Goal: Task Accomplishment & Management: Use online tool/utility

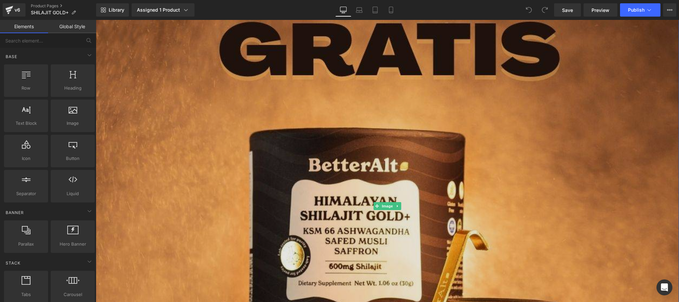
scroll to position [265, 0]
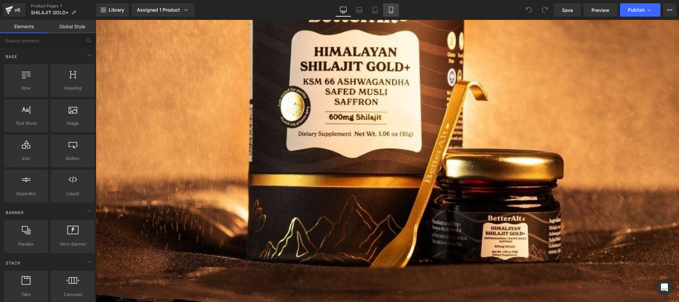
click at [394, 8] on icon at bounding box center [391, 10] width 7 height 7
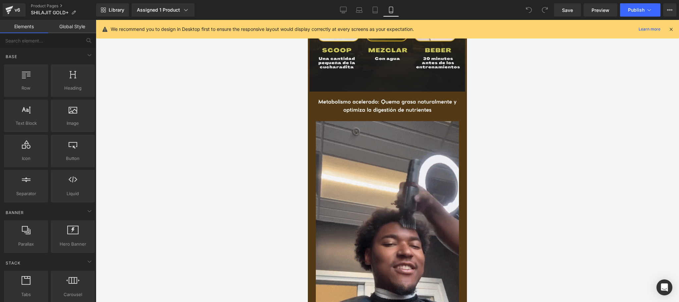
click at [673, 30] on icon at bounding box center [671, 29] width 6 height 6
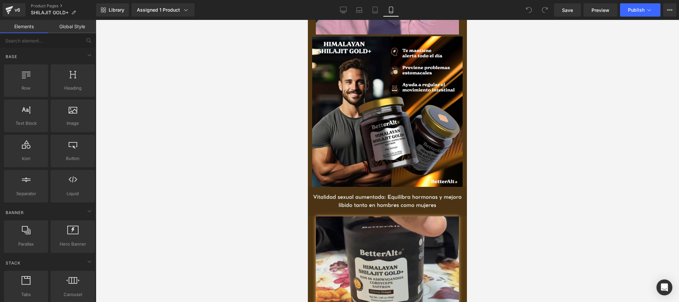
scroll to position [928, 0]
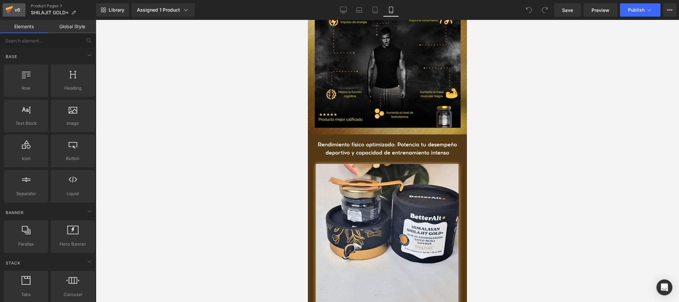
click at [14, 13] on div "v6" at bounding box center [17, 10] width 8 height 9
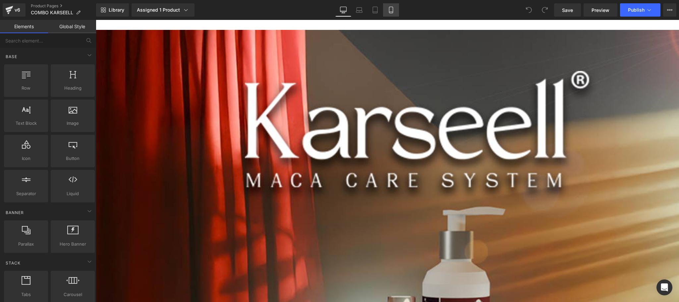
click at [390, 12] on icon at bounding box center [391, 12] width 4 height 0
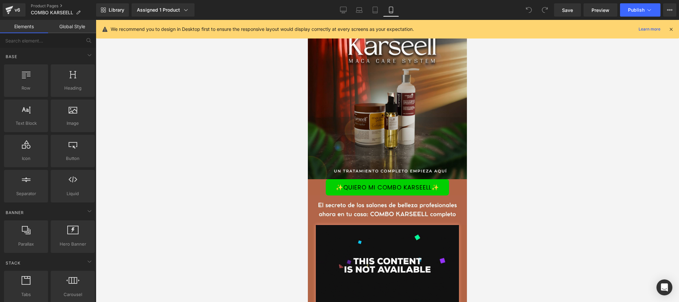
click at [670, 31] on icon at bounding box center [671, 29] width 6 height 6
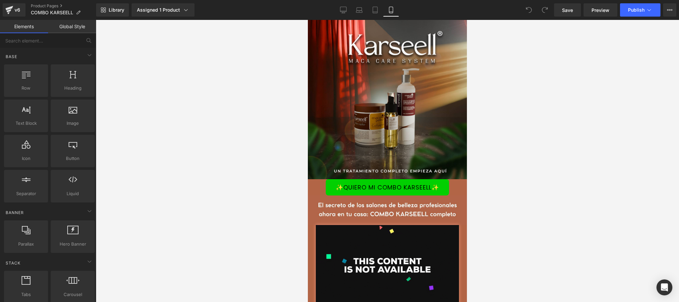
click at [173, 17] on div "Library Assigned 1 Product Product Preview Combo KARSEELL (Shampoo + Mascarilla…" at bounding box center [387, 10] width 583 height 20
click at [173, 14] on link "Assigned 1 Product" at bounding box center [163, 9] width 63 height 13
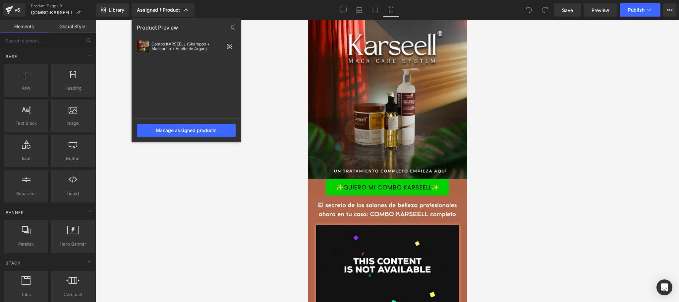
click at [577, 114] on div at bounding box center [387, 161] width 583 height 282
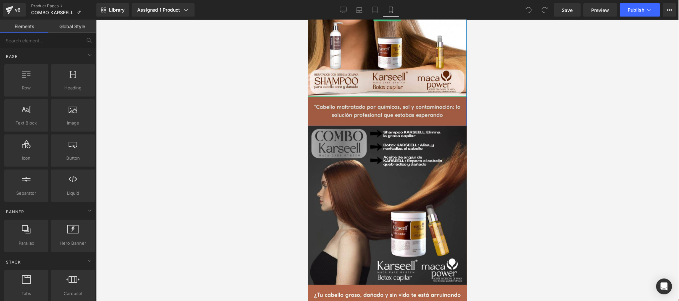
scroll to position [663, 0]
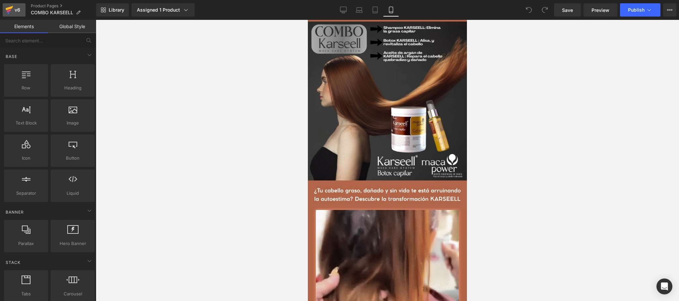
click at [11, 9] on icon at bounding box center [9, 10] width 5 height 3
